Goal: Use online tool/utility

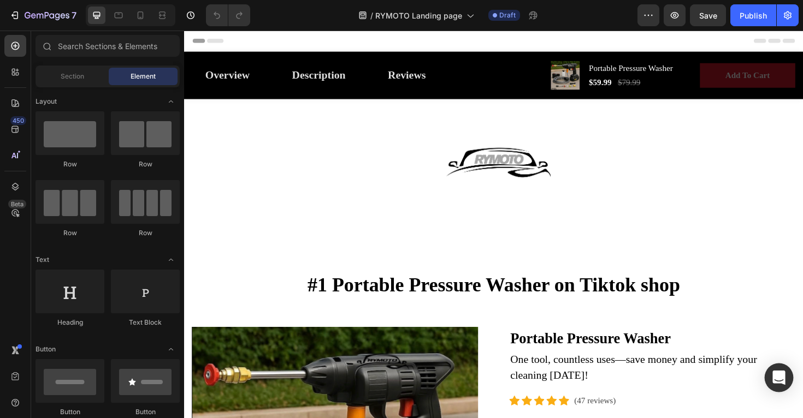
click at [781, 376] on icon "Open Intercom Messenger" at bounding box center [778, 378] width 13 height 14
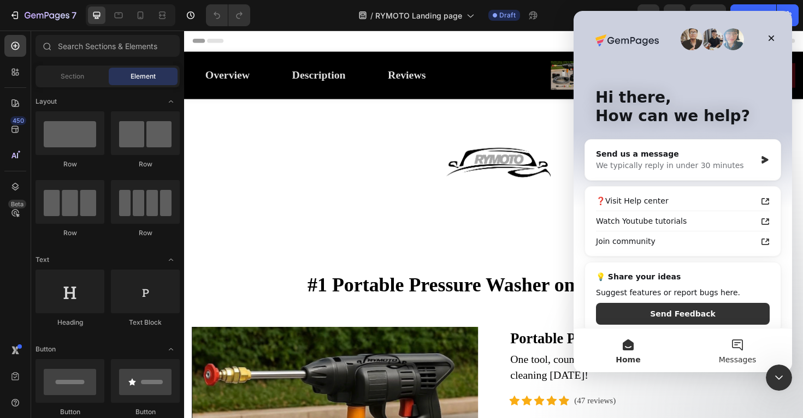
click at [721, 342] on button "Messages" at bounding box center [737, 351] width 109 height 44
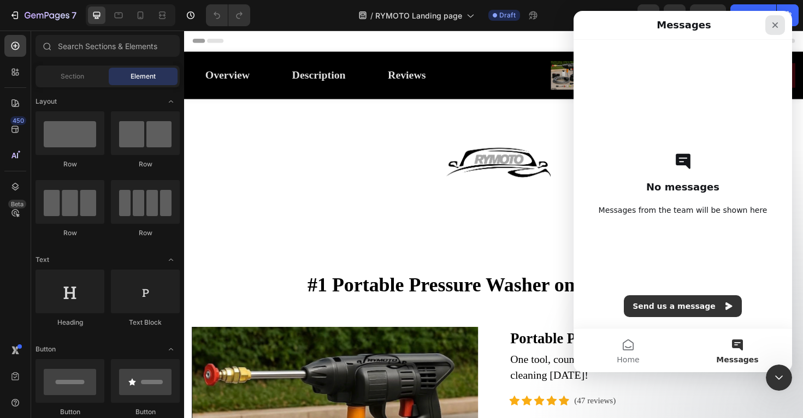
click at [773, 25] on icon "Close" at bounding box center [775, 25] width 9 height 9
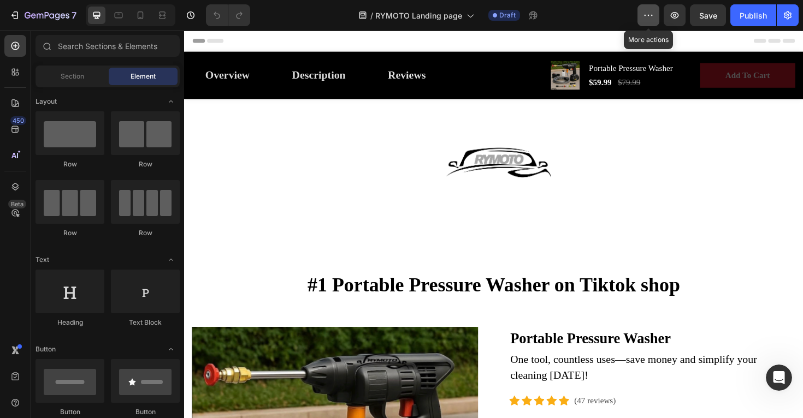
click at [648, 21] on button "button" at bounding box center [648, 15] width 22 height 22
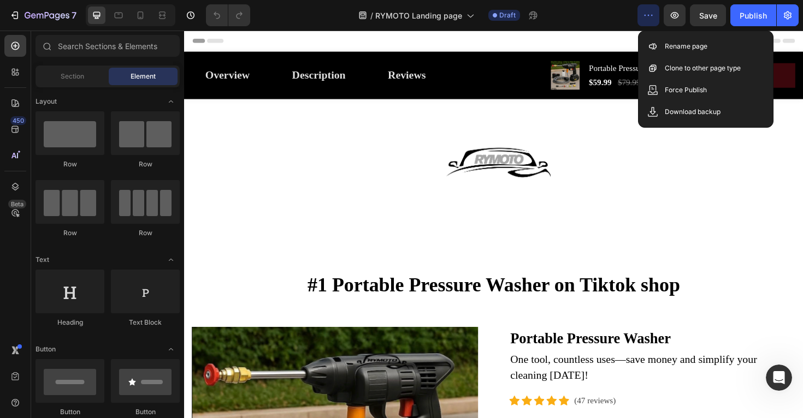
click at [649, 11] on icon "button" at bounding box center [648, 15] width 11 height 11
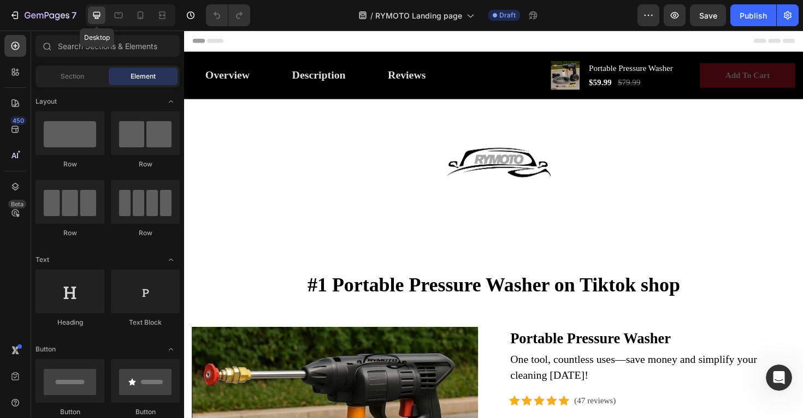
click at [96, 15] on icon at bounding box center [96, 15] width 7 height 7
click at [14, 398] on icon at bounding box center [15, 403] width 11 height 11
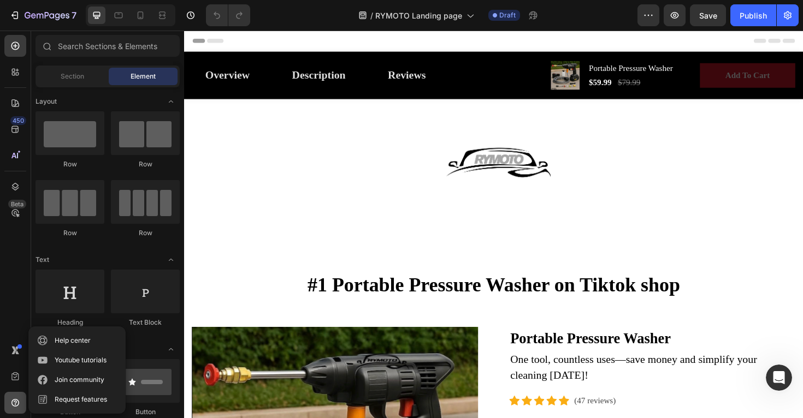
click at [14, 398] on icon at bounding box center [15, 403] width 11 height 11
click at [16, 80] on div at bounding box center [15, 72] width 22 height 22
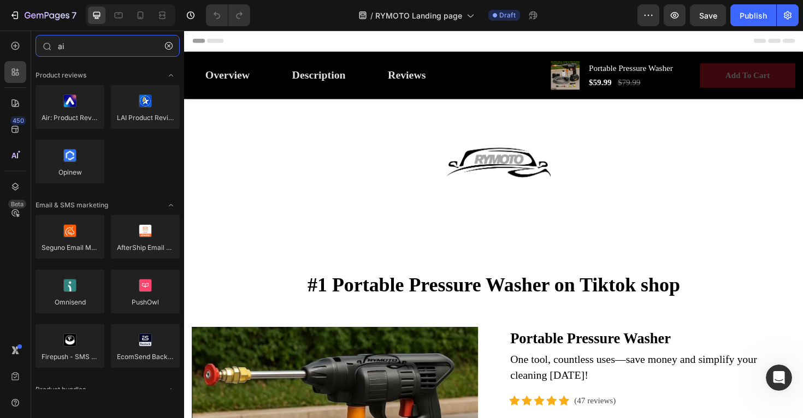
type input "a"
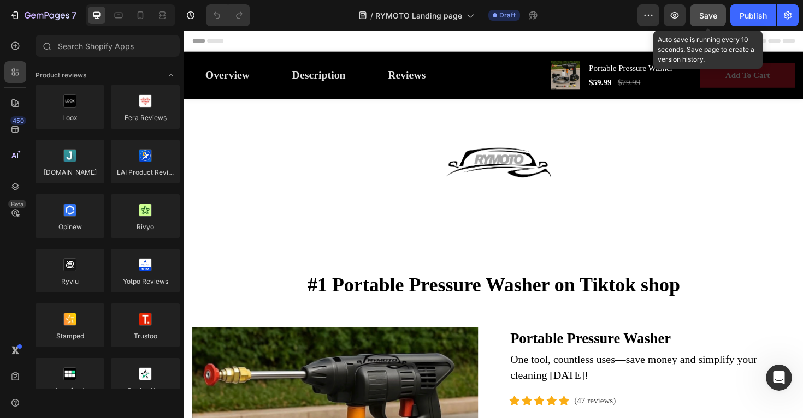
click at [715, 22] on button "Save" at bounding box center [708, 15] width 36 height 22
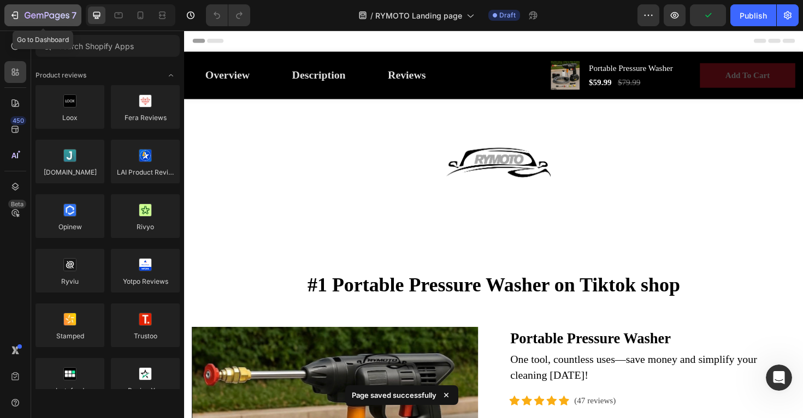
click at [22, 11] on div "7" at bounding box center [42, 15] width 67 height 13
